Goal: Task Accomplishment & Management: Manage account settings

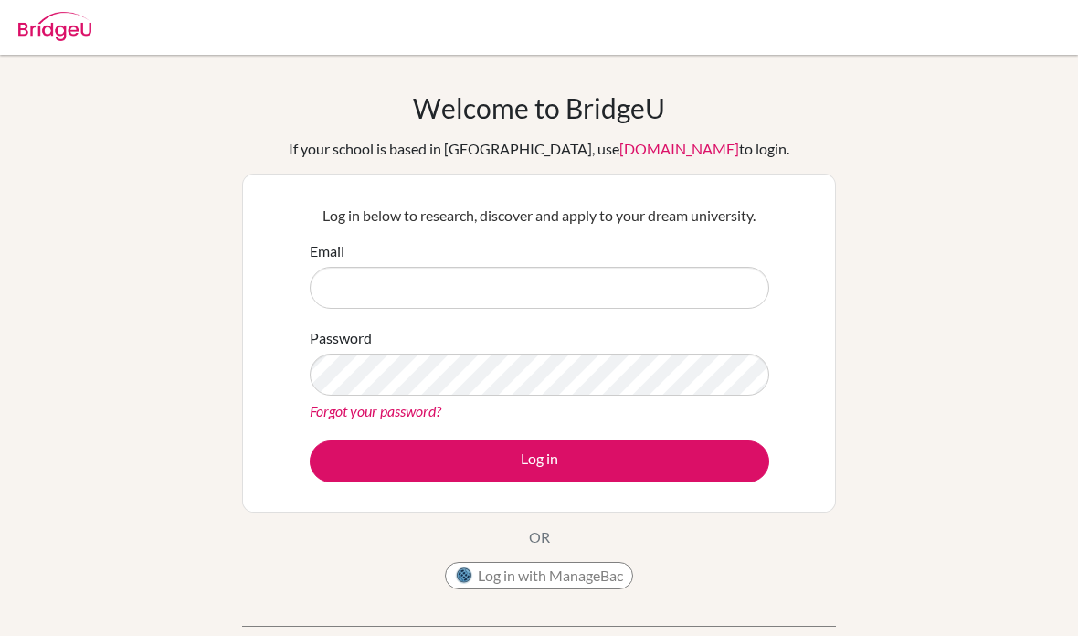
click at [649, 282] on input "Email" at bounding box center [540, 288] width 460 height 42
click at [599, 288] on input "Email" at bounding box center [540, 288] width 460 height 42
click at [605, 293] on input "Email" at bounding box center [540, 288] width 460 height 42
click at [618, 286] on input "Email" at bounding box center [540, 288] width 460 height 42
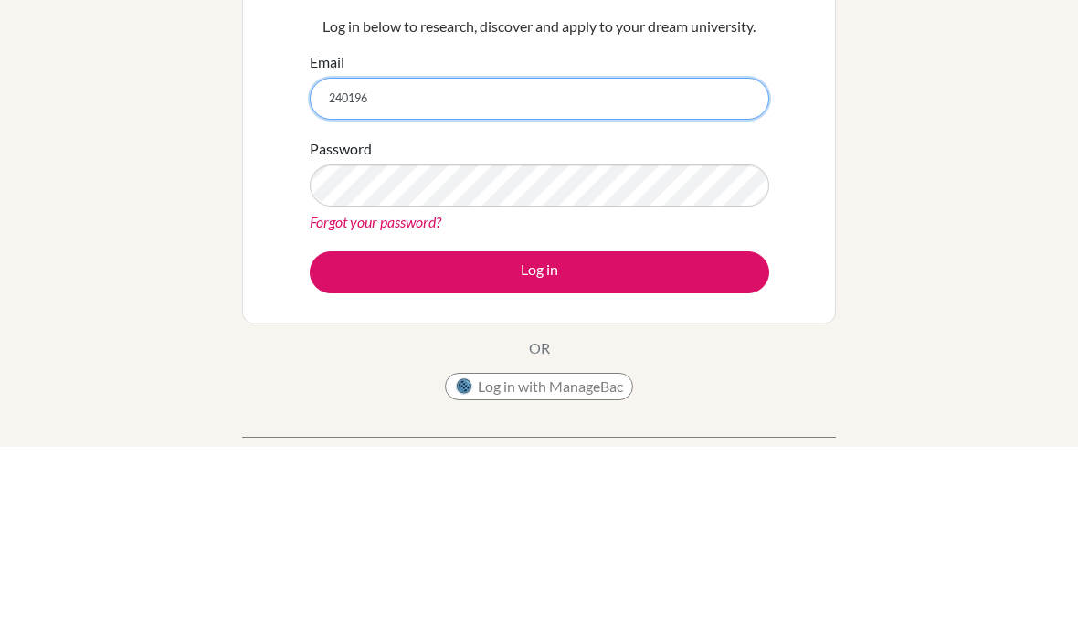
type input "[EMAIL_ADDRESS][DOMAIN_NAME]"
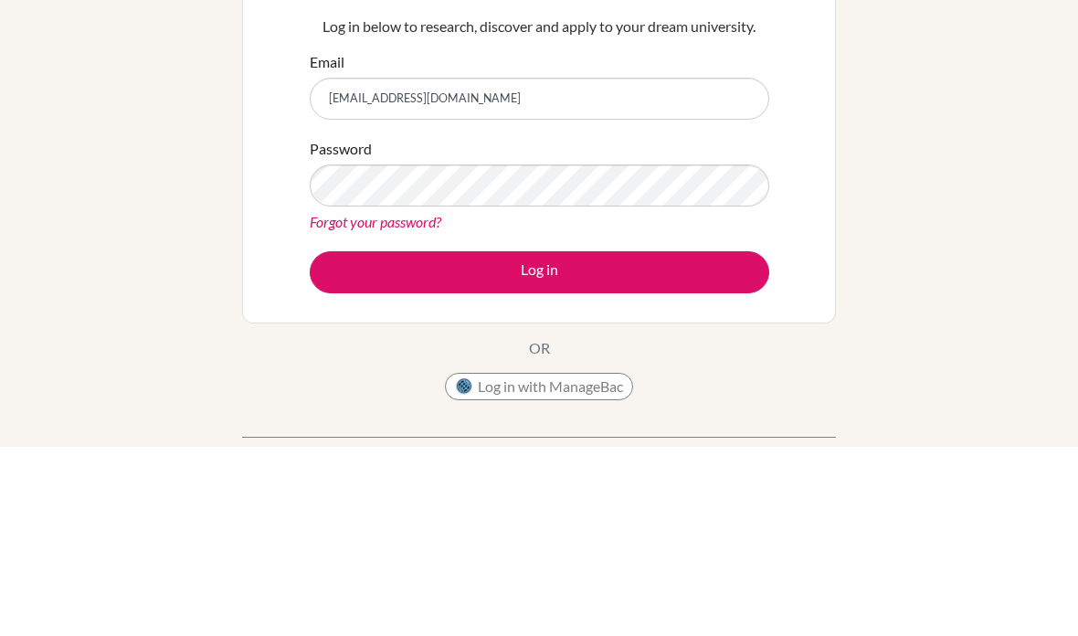
scroll to position [189, 0]
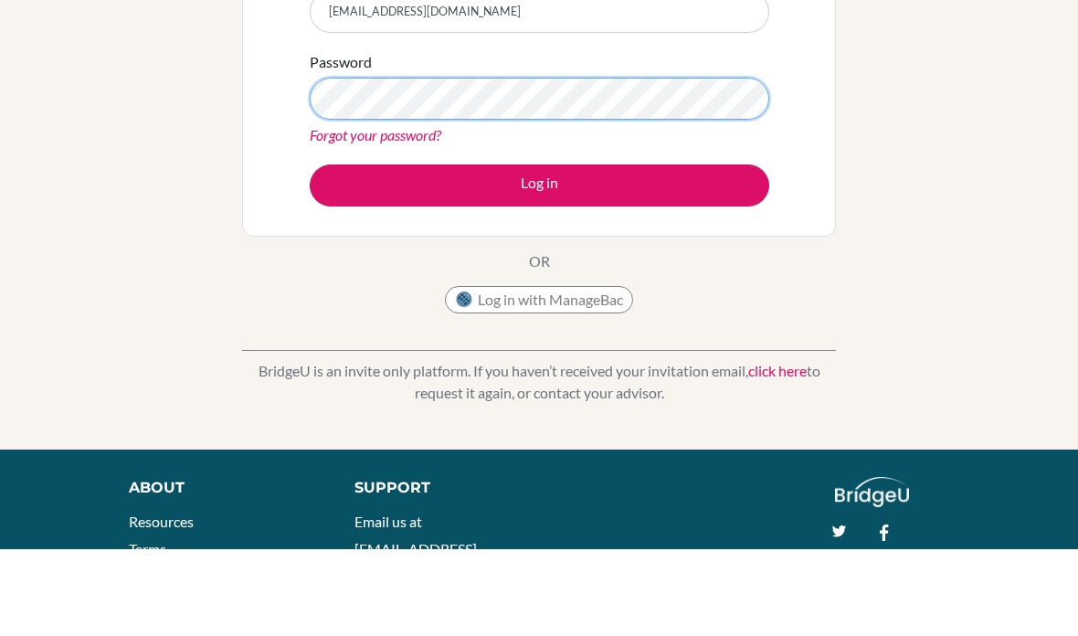
click at [539, 251] on button "Log in" at bounding box center [540, 272] width 460 height 42
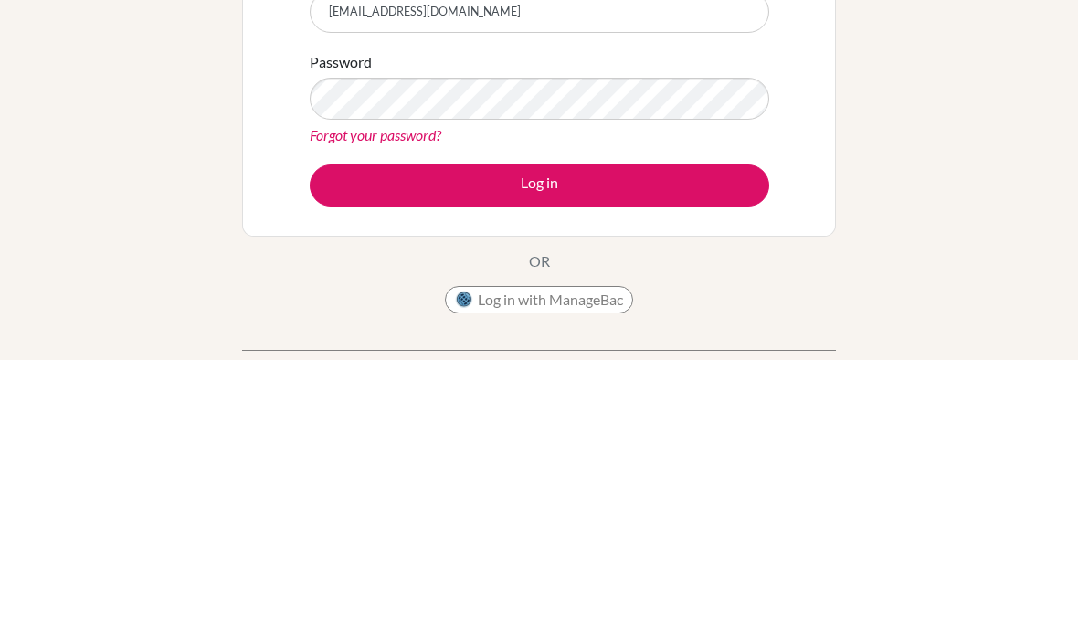
click at [701, 440] on button "Log in" at bounding box center [540, 461] width 460 height 42
click at [692, 440] on button "Log in" at bounding box center [540, 461] width 460 height 42
